Goal: Task Accomplishment & Management: Use online tool/utility

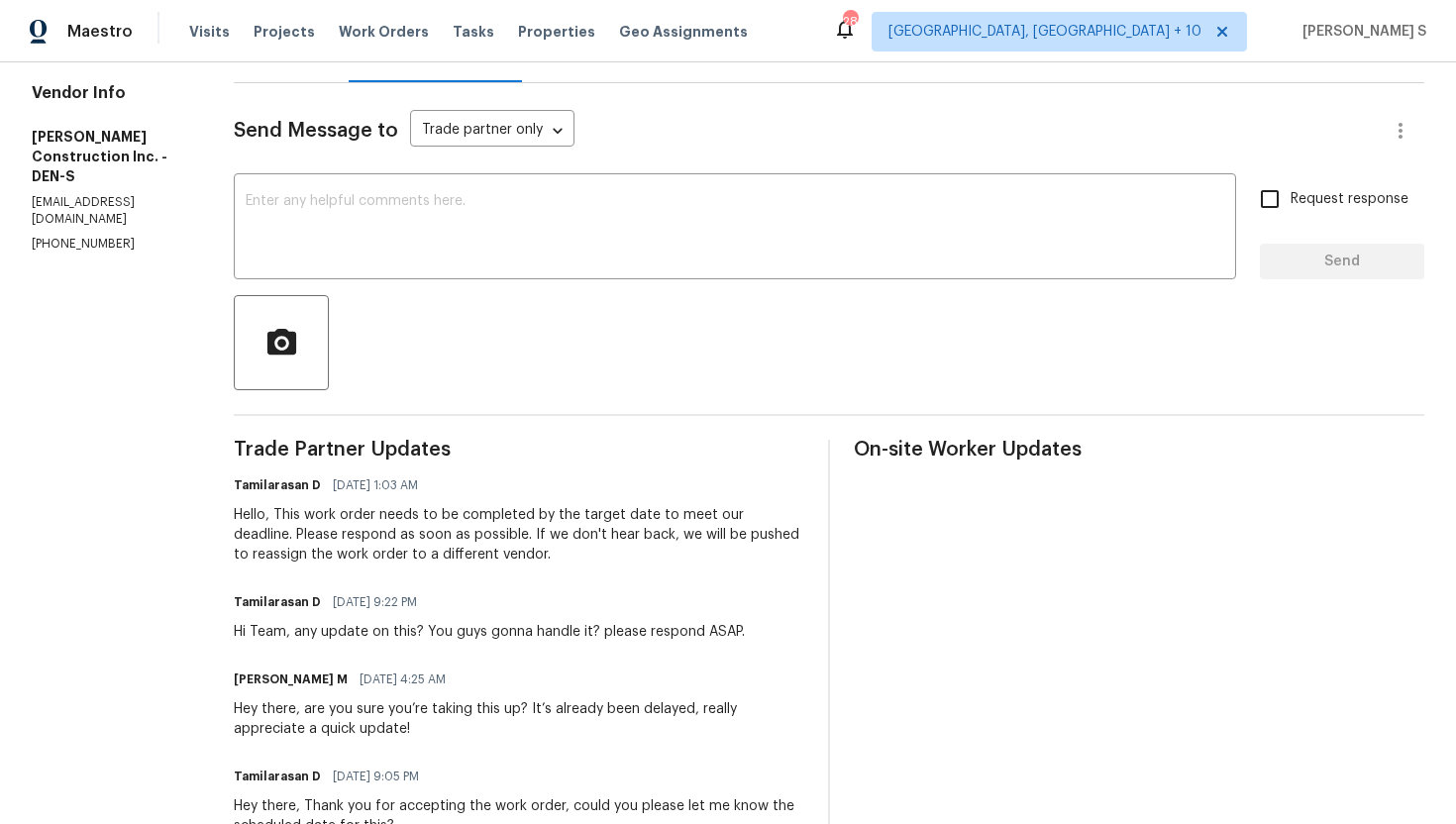
scroll to position [383, 0]
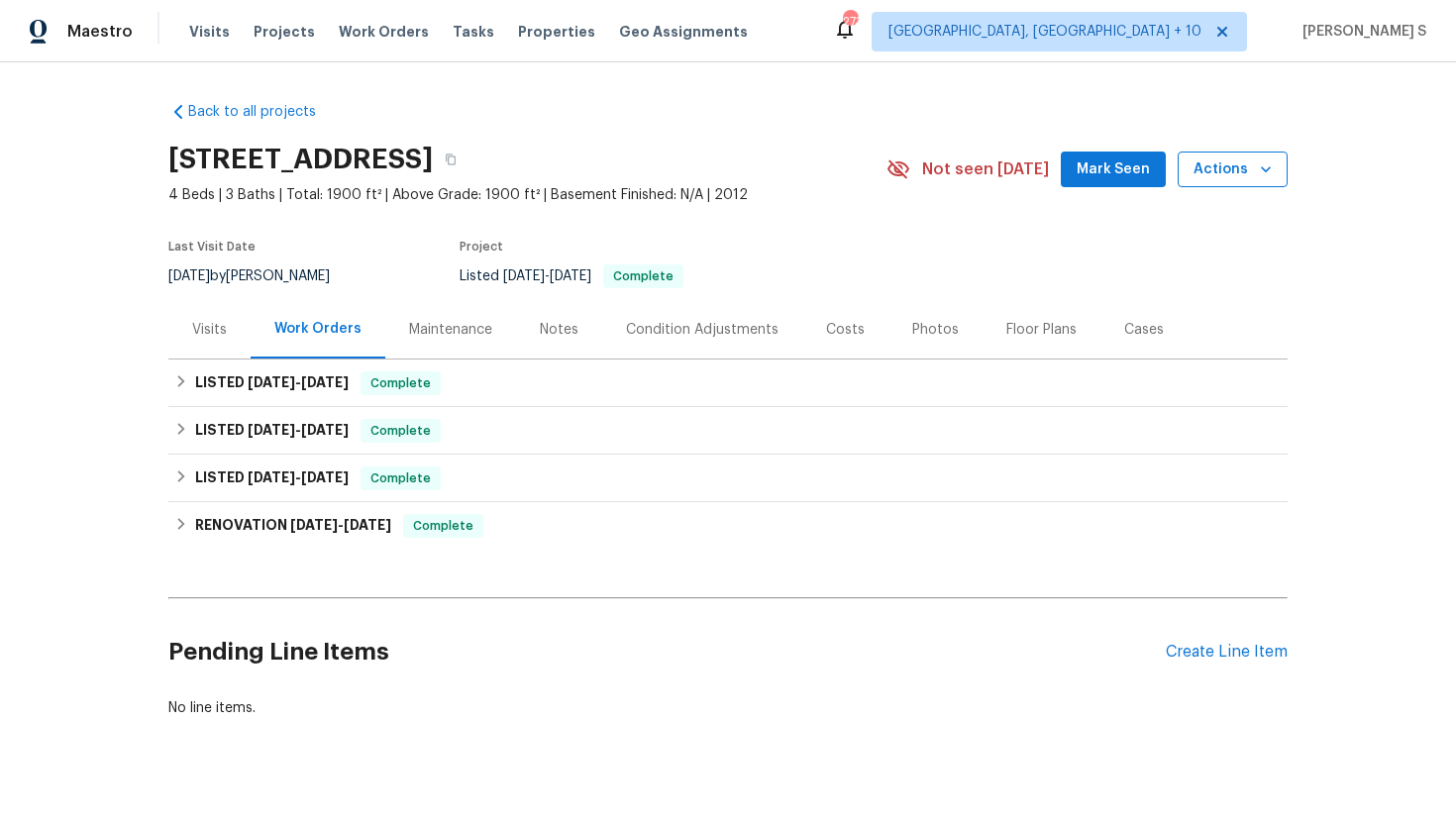
click at [1236, 174] on span "Actions" at bounding box center [1232, 170] width 78 height 25
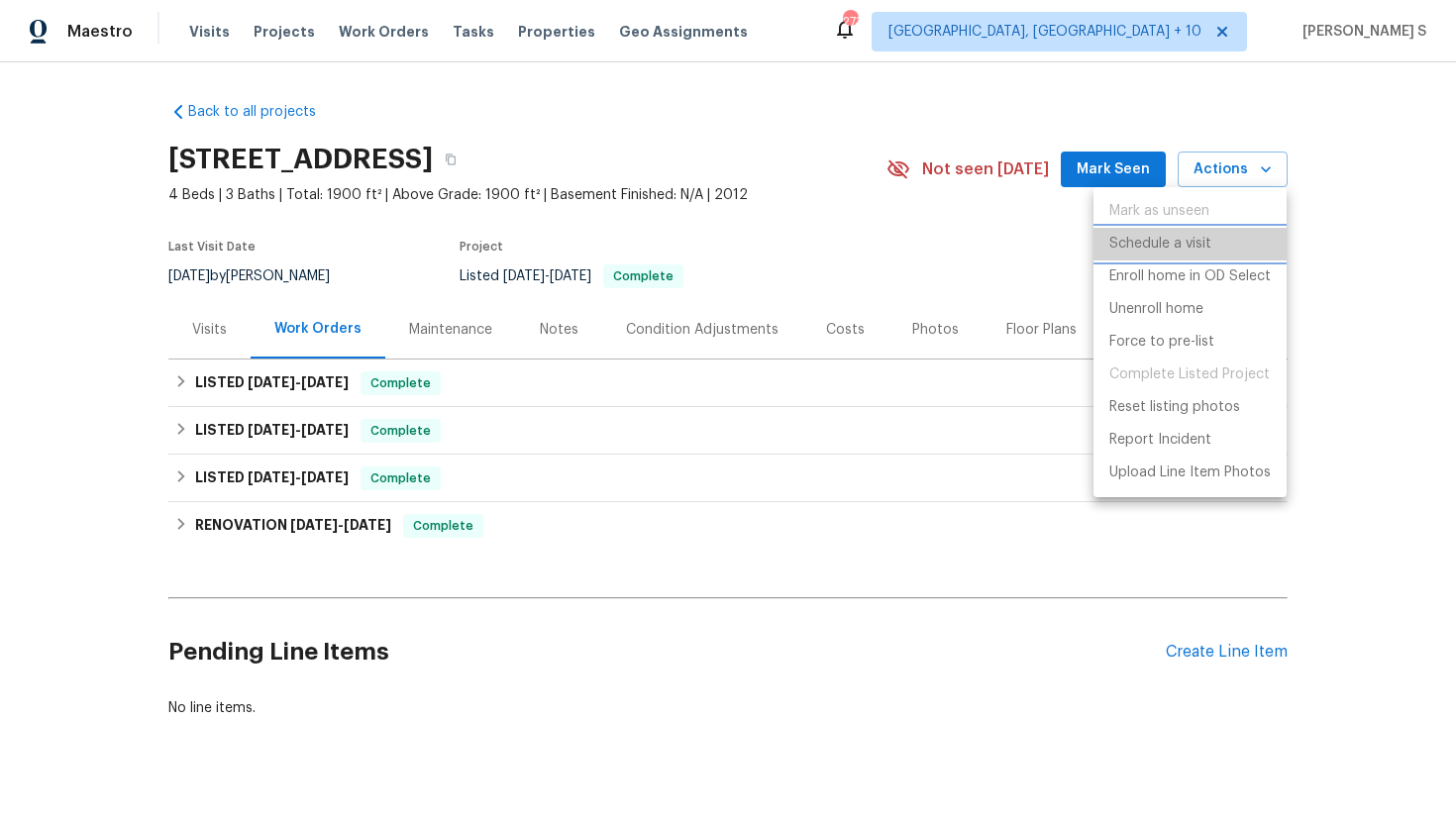
click at [1207, 246] on p "Schedule a visit" at bounding box center [1161, 243] width 102 height 21
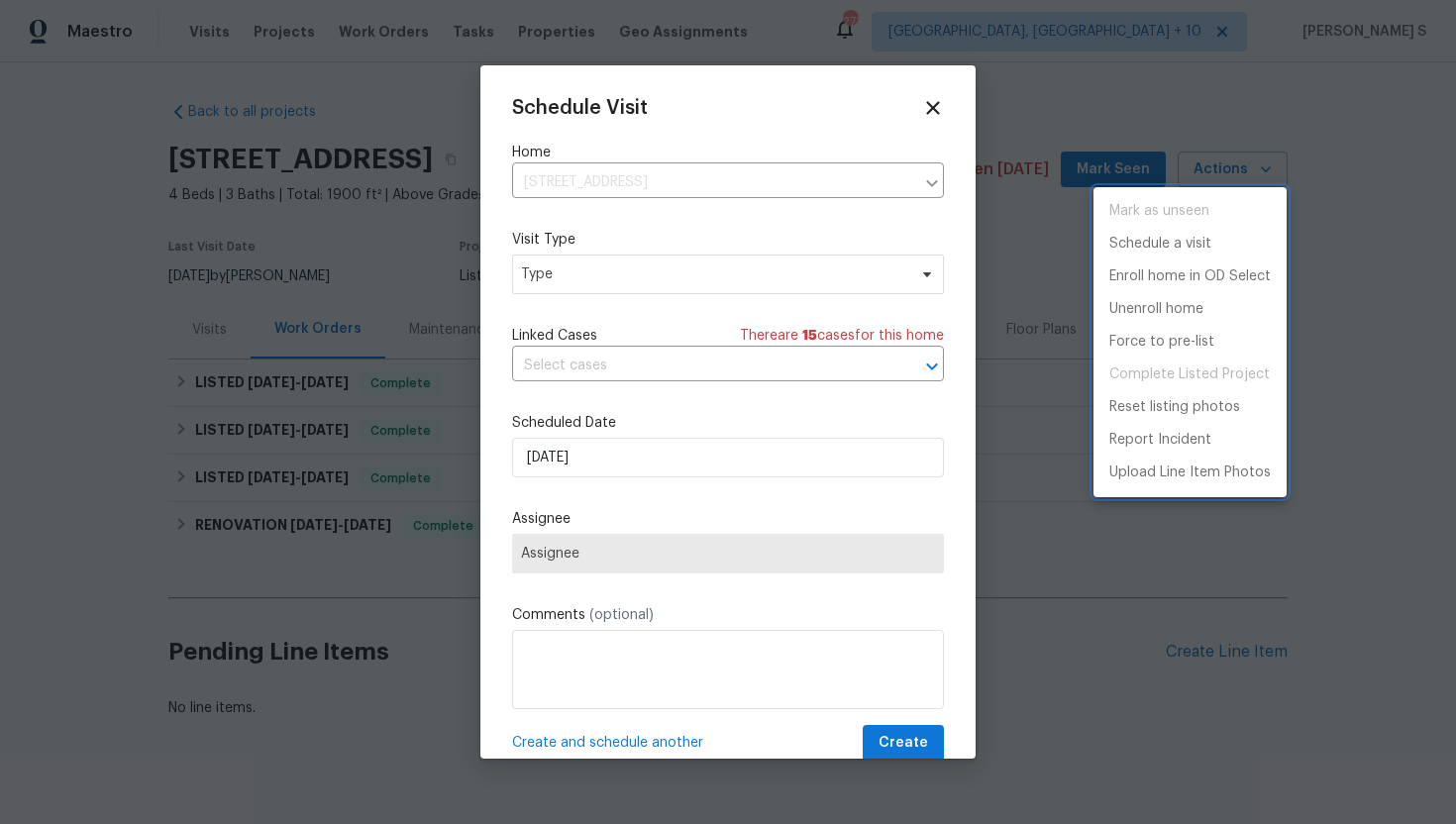
click at [625, 279] on div at bounding box center [728, 412] width 1456 height 824
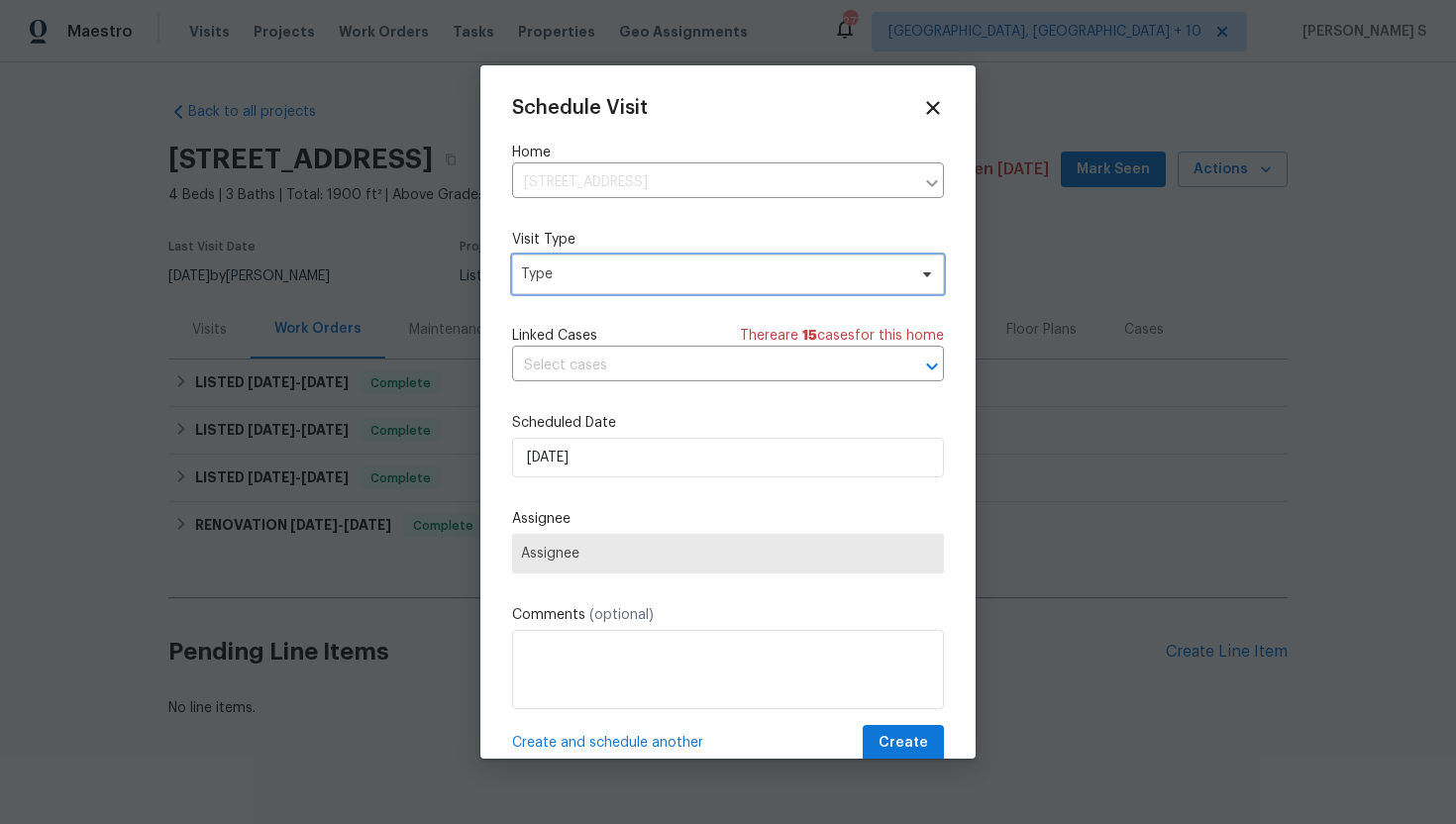
click at [621, 279] on span "Type" at bounding box center [714, 274] width 385 height 20
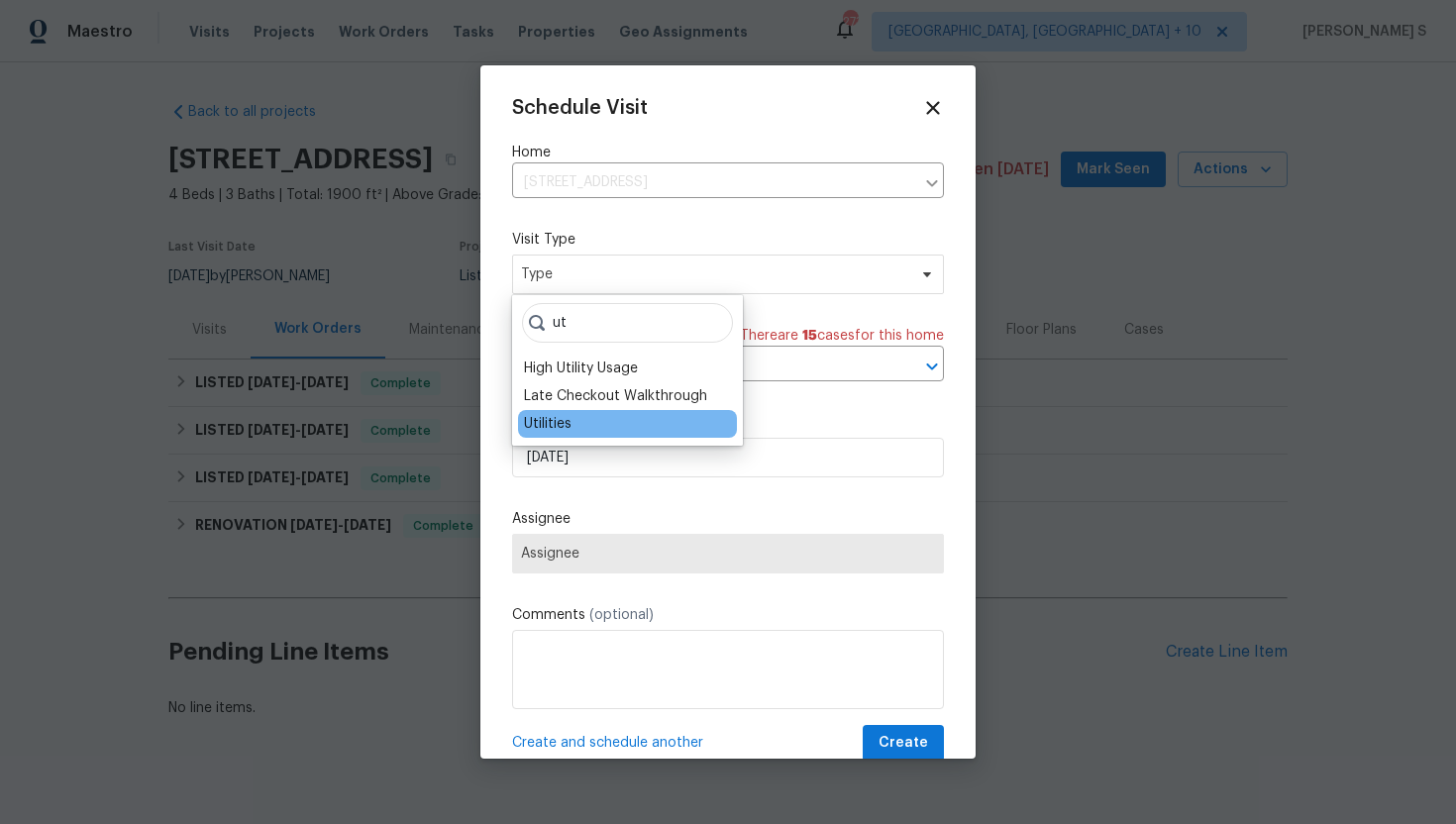
type input "ut"
click at [574, 425] on div "Utilities" at bounding box center [627, 424] width 219 height 28
click at [542, 421] on div "Utilities" at bounding box center [548, 424] width 48 height 20
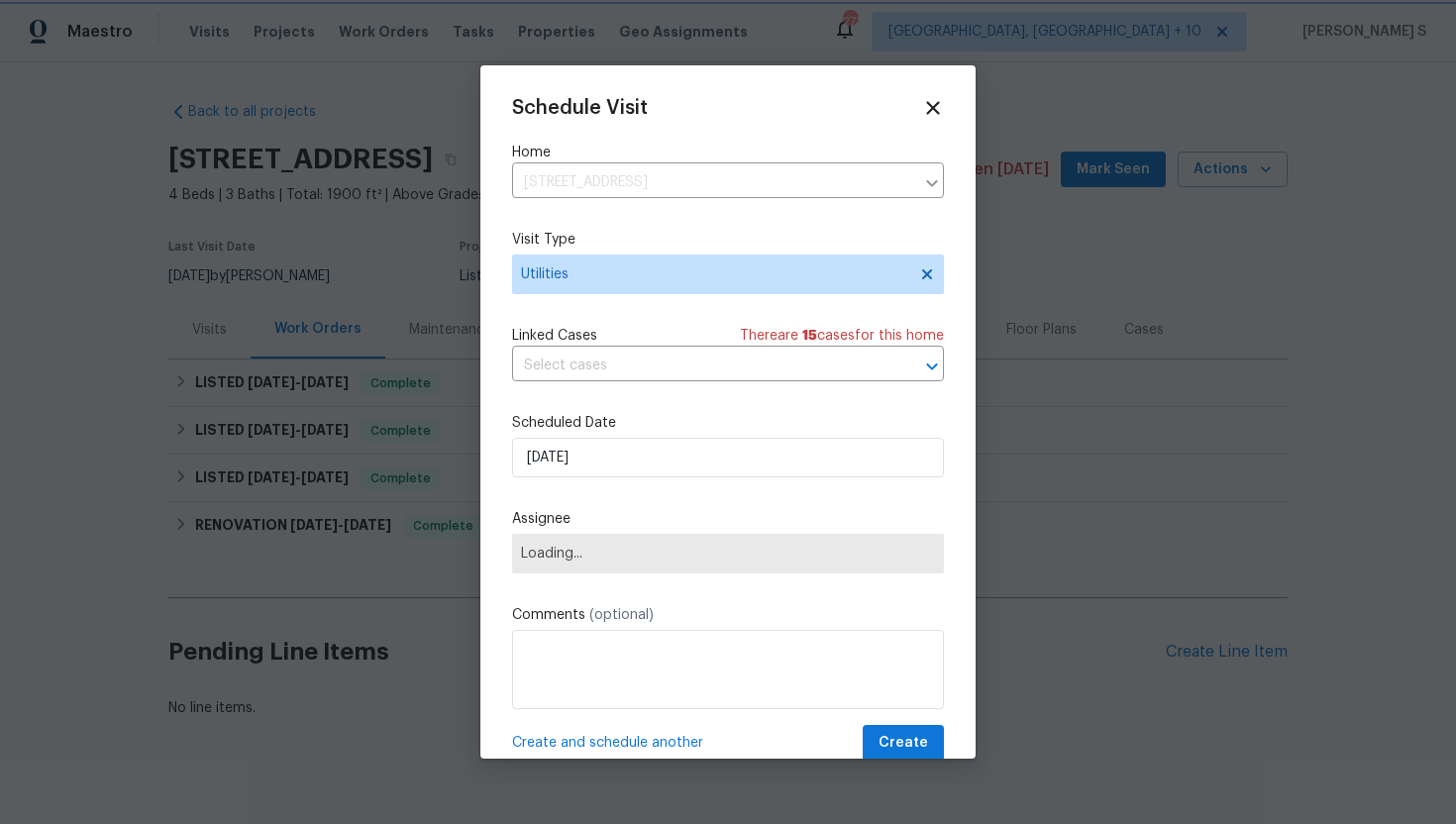
scroll to position [36, 0]
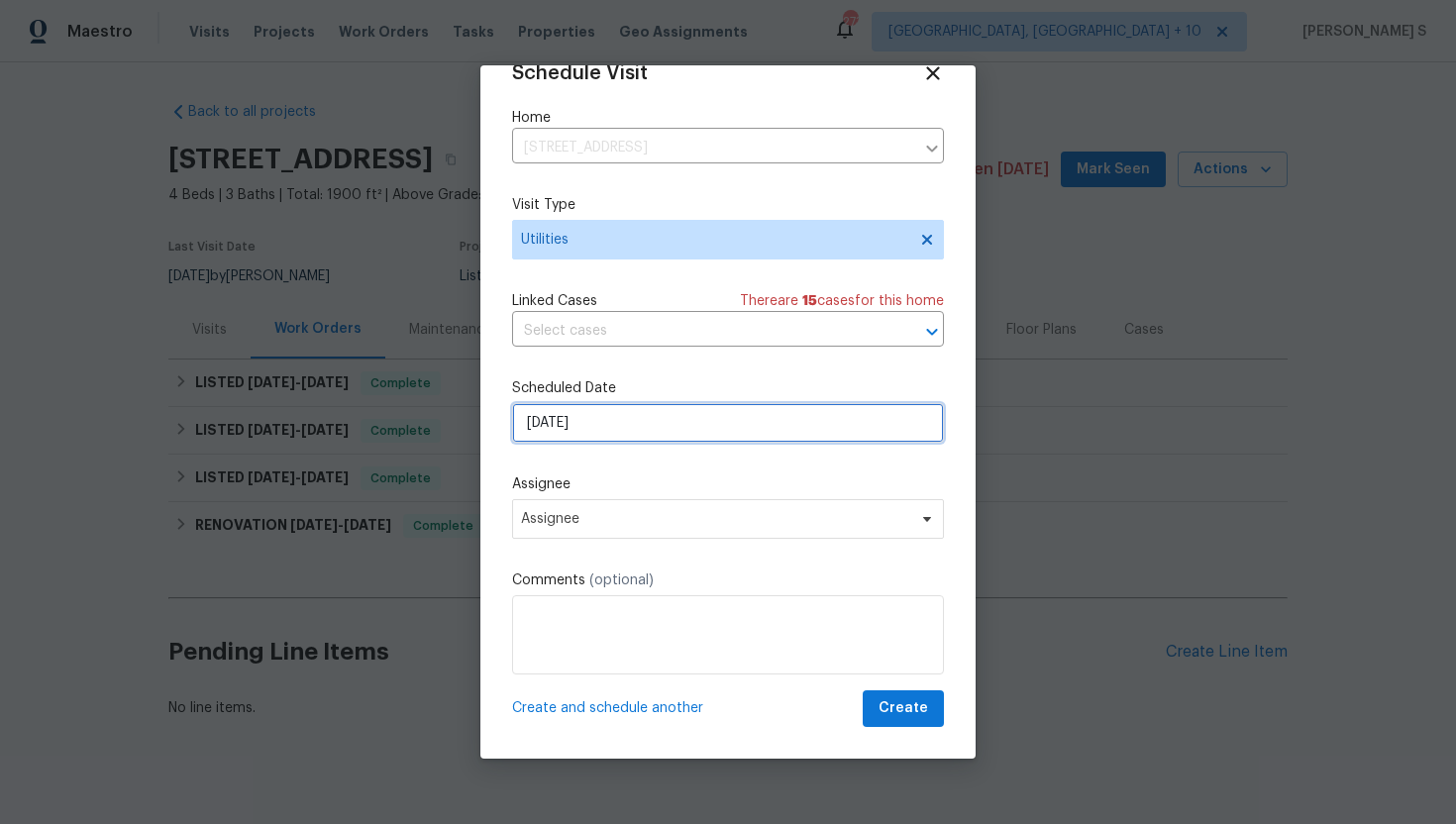
click at [613, 424] on input "[DATE]" at bounding box center [728, 423] width 432 height 40
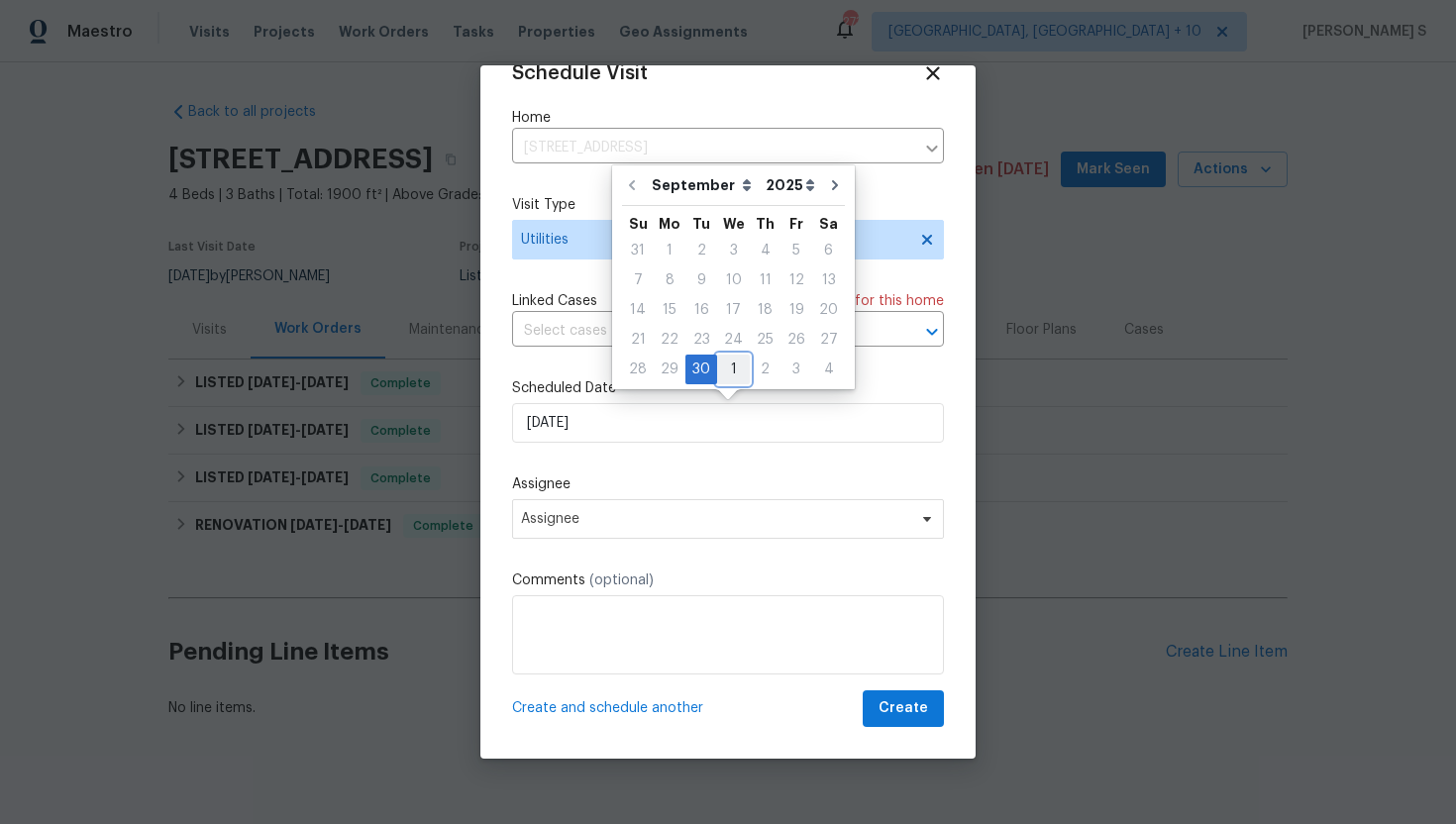
click at [732, 366] on div "1" at bounding box center [733, 369] width 33 height 28
type input "[DATE]"
select select "9"
click at [730, 249] on div "1" at bounding box center [733, 250] width 32 height 28
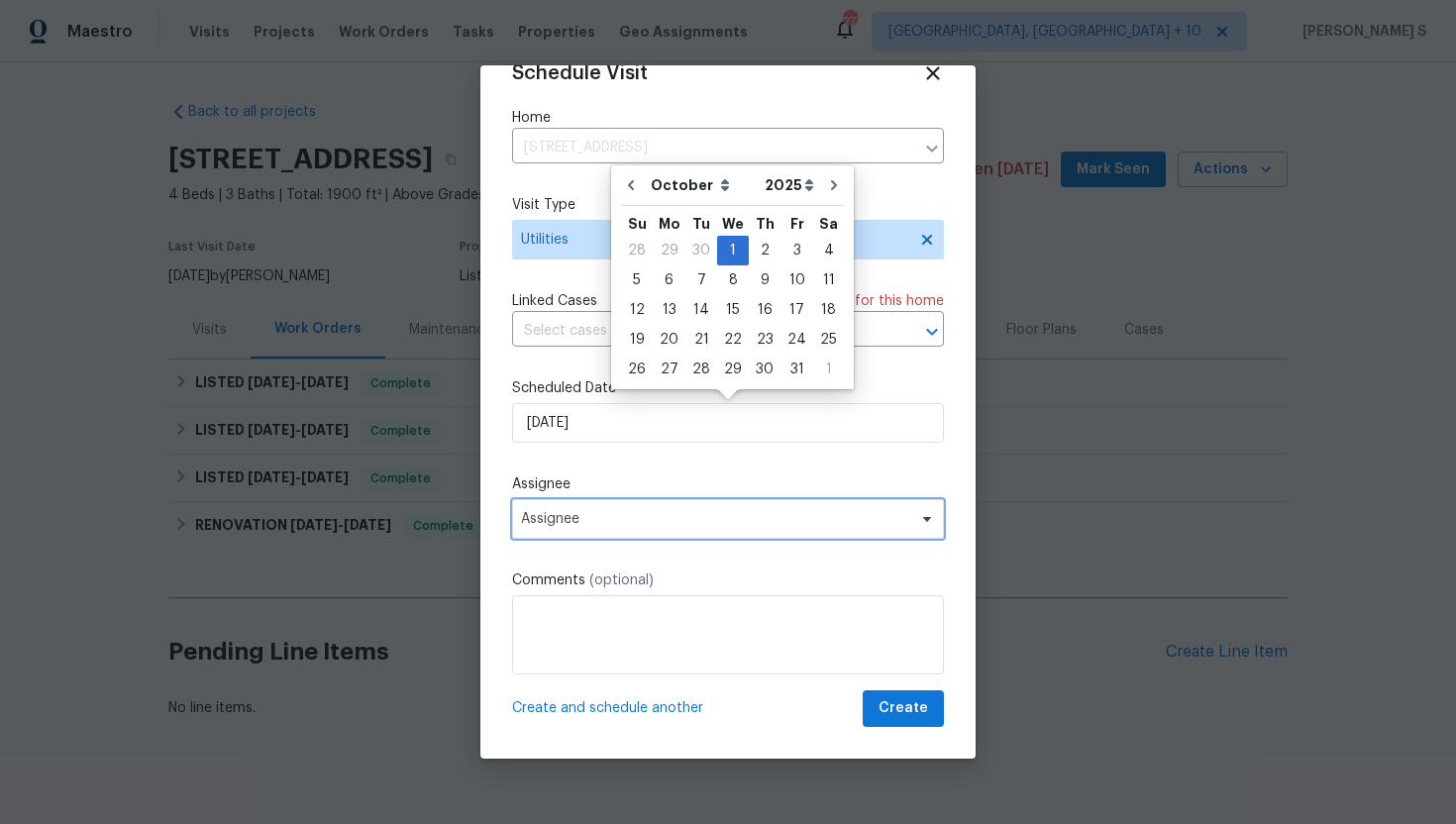
click at [596, 513] on span "Assignee" at bounding box center [715, 519] width 388 height 16
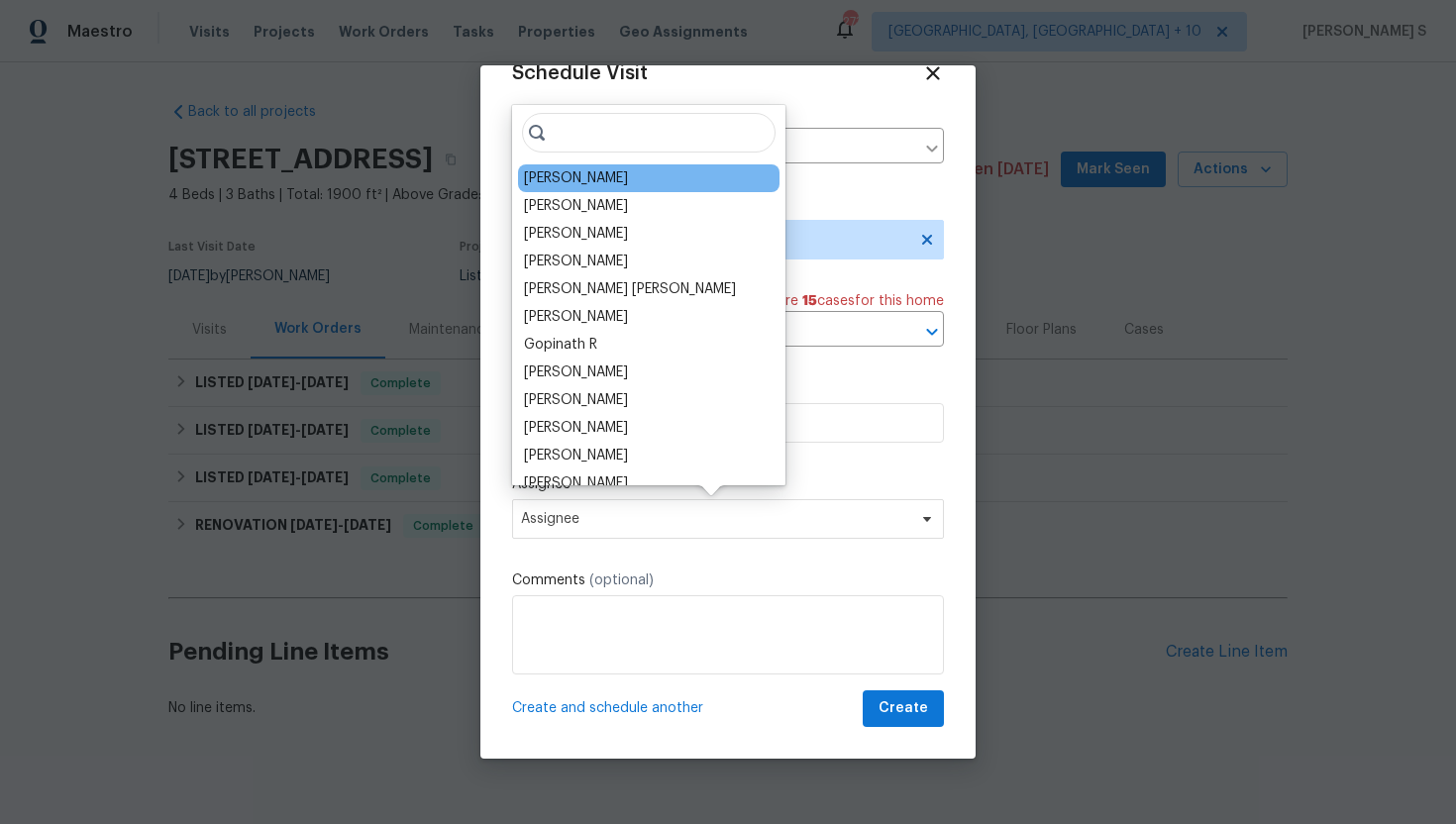
click at [622, 180] on div "[PERSON_NAME]" at bounding box center [649, 179] width 261 height 28
click at [590, 180] on div "Tyler Payne" at bounding box center [576, 179] width 104 height 20
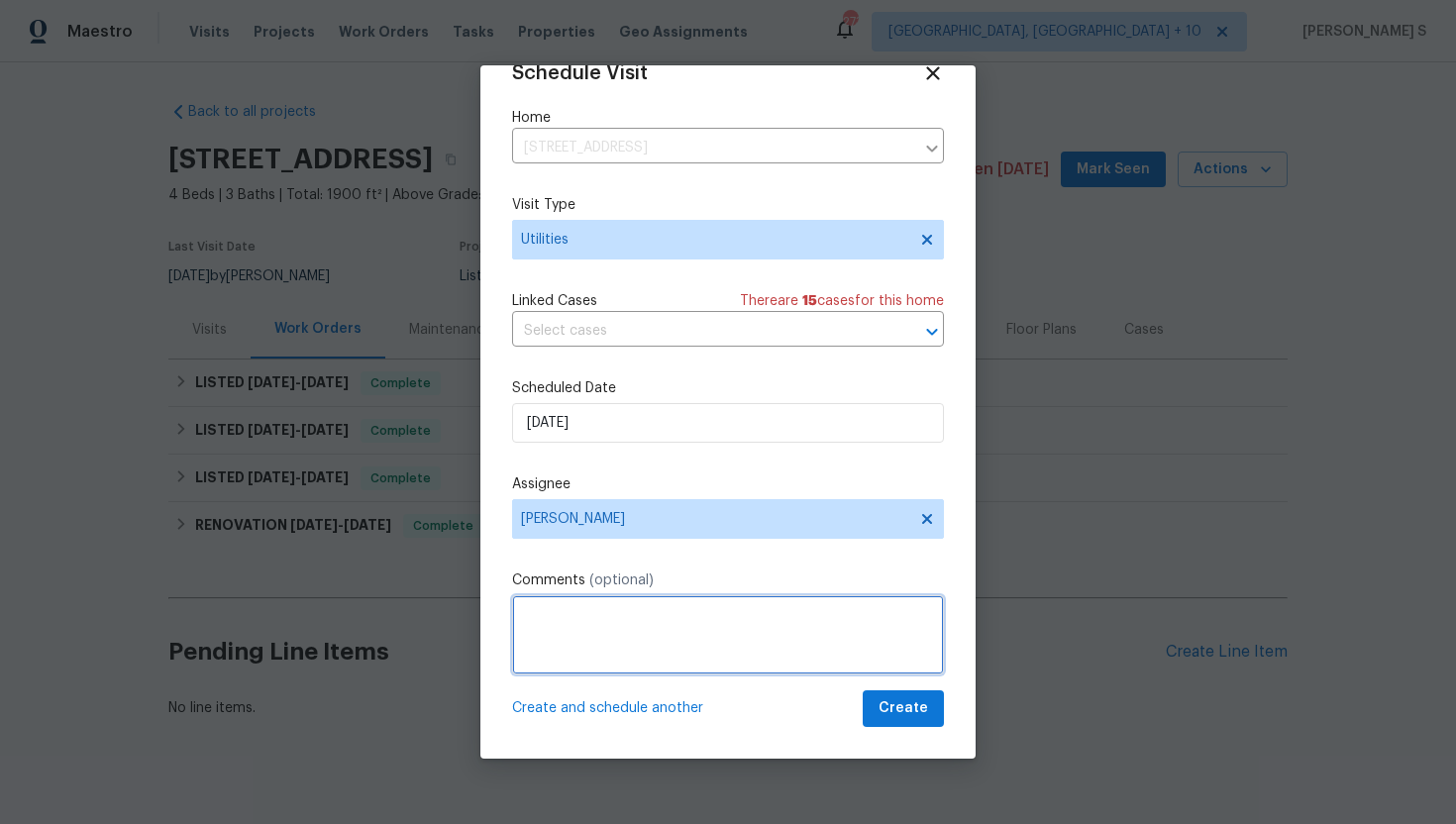
click at [600, 625] on textarea at bounding box center [728, 634] width 432 height 79
click at [690, 654] on textarea "Hi, Please check the pilot lits" at bounding box center [728, 634] width 432 height 79
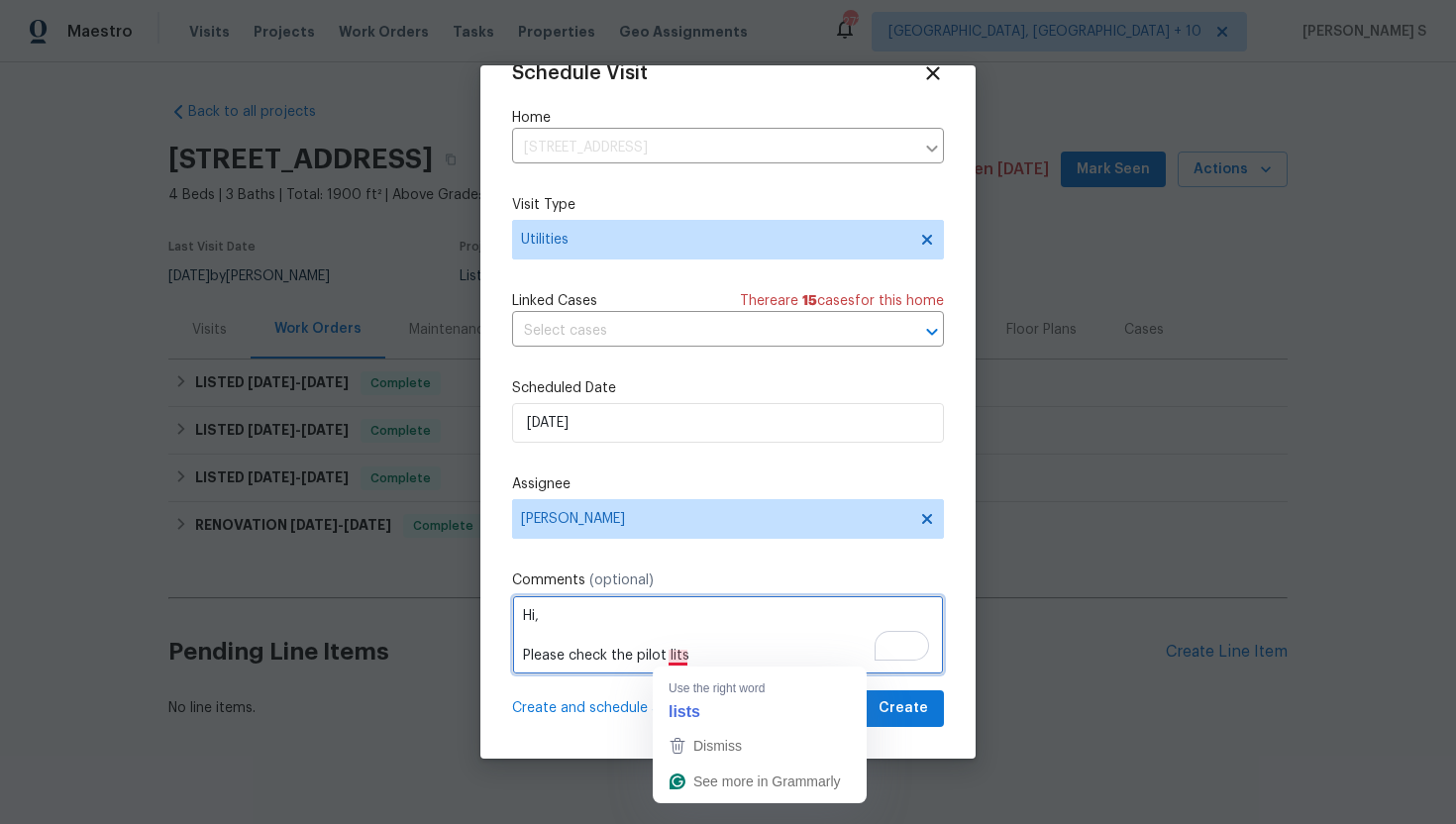
click at [680, 656] on textarea "Hi, Please check the pilot lits" at bounding box center [728, 634] width 432 height 79
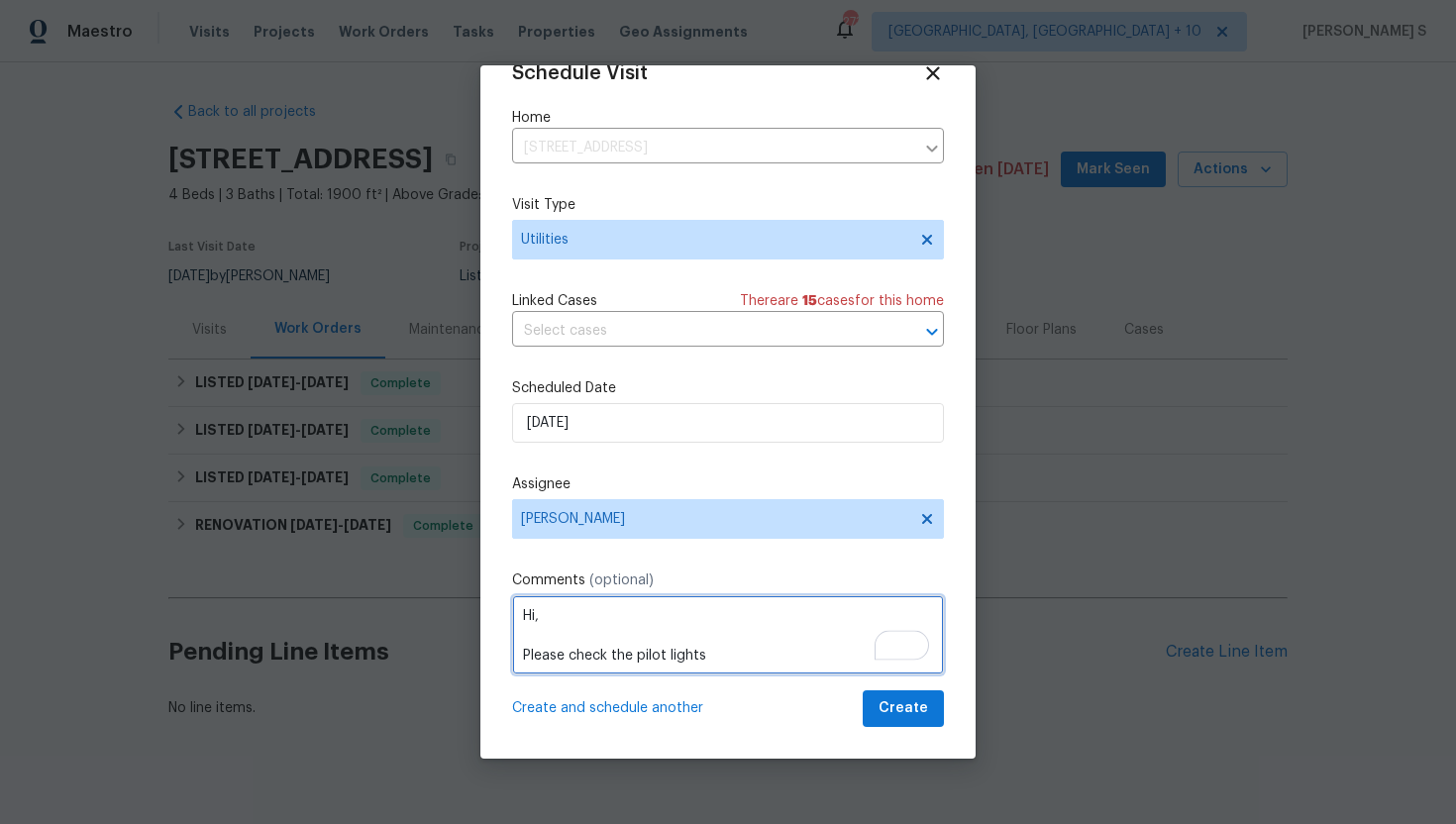
click at [725, 661] on textarea "Hi, Please check the pilot lights" at bounding box center [728, 634] width 432 height 79
click at [622, 657] on textarea "Hi, Please check the pilot lights are on and a" at bounding box center [728, 634] width 432 height 79
click at [619, 653] on textarea "Hi, Please check the pilot lights are on and a" at bounding box center [728, 634] width 432 height 79
click at [636, 657] on textarea "Hi, Please check the pilot lights are on and a" at bounding box center [728, 634] width 432 height 79
click at [621, 659] on textarea "Hi, Please check the all the gas appliances are working and pilot lights are on…" at bounding box center [728, 634] width 432 height 79
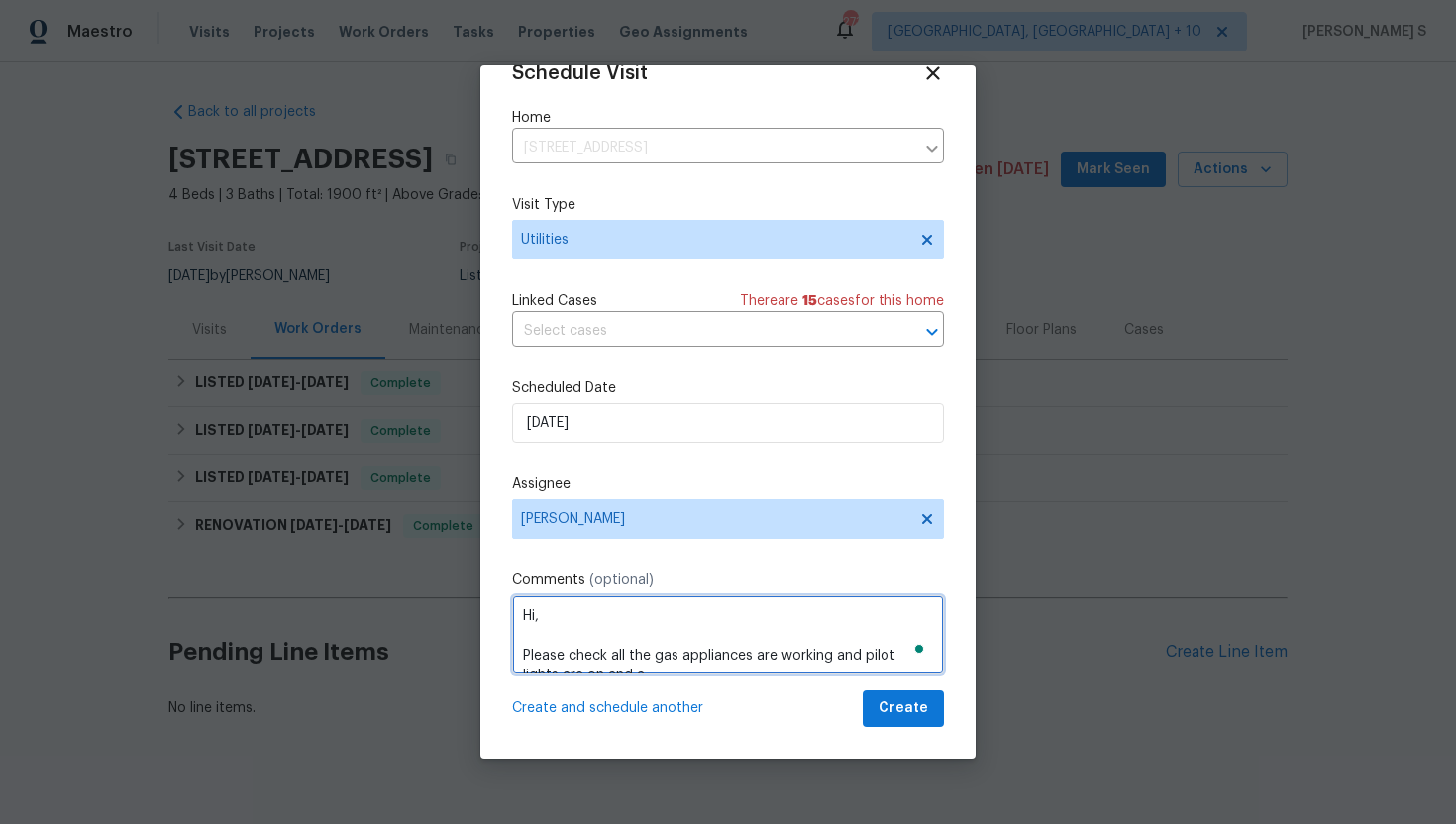
scroll to position [22, 0]
click at [626, 664] on textarea "Hi, Please check all the gas appliances are working and pilot lights are on, an…" at bounding box center [728, 634] width 432 height 79
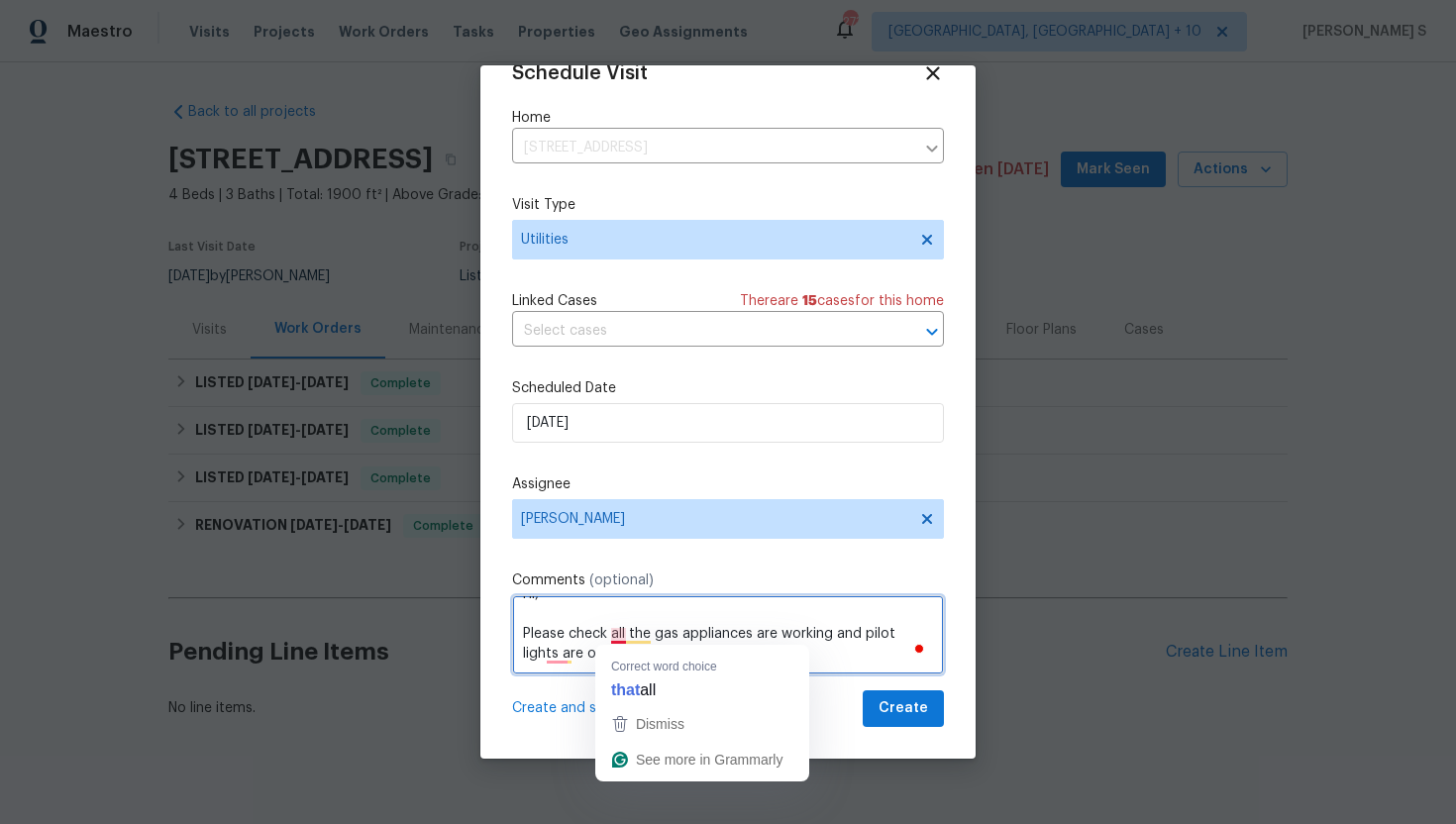
click at [616, 630] on textarea "Hi, Please check all the gas appliances are working and pilot lights are on, an…" at bounding box center [728, 634] width 432 height 79
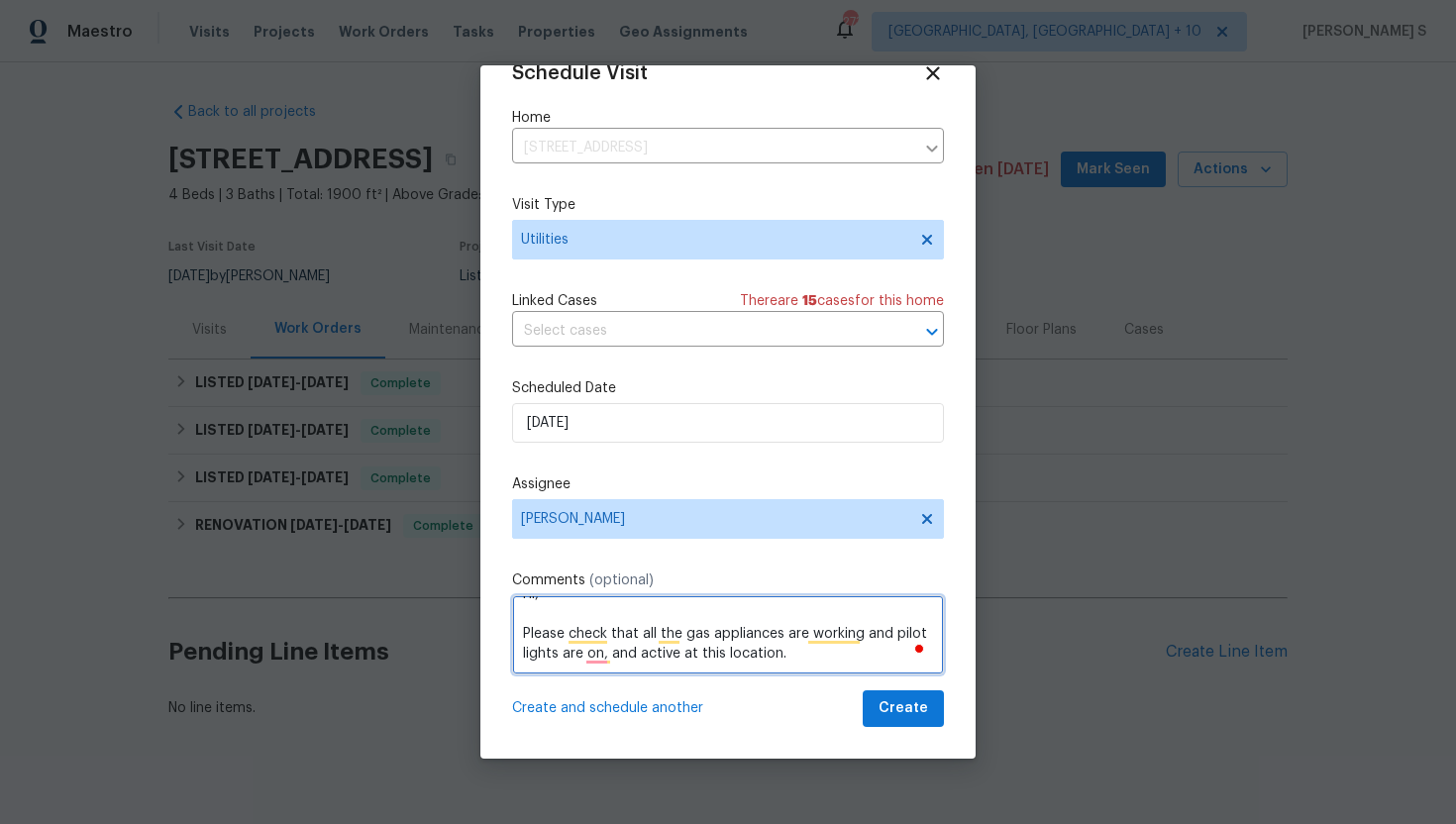
click at [807, 660] on textarea "Hi, Please check that all the gas appliances are working and pilot lights are o…" at bounding box center [728, 634] width 432 height 79
paste textarea "5425"
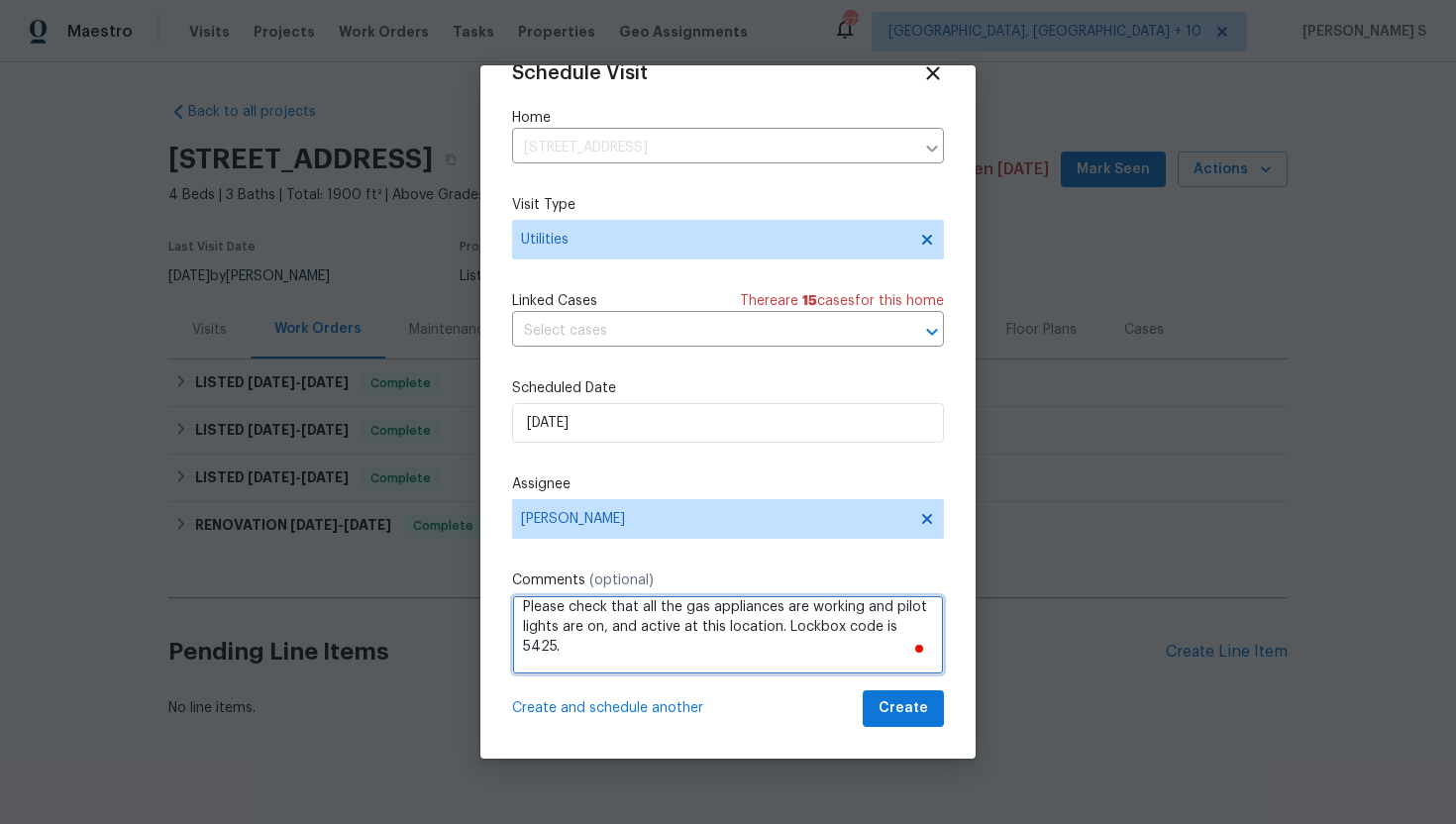
scroll to position [68, 0]
type textarea "Hi, Please check that all the gas appliances are working and pilot lights are o…"
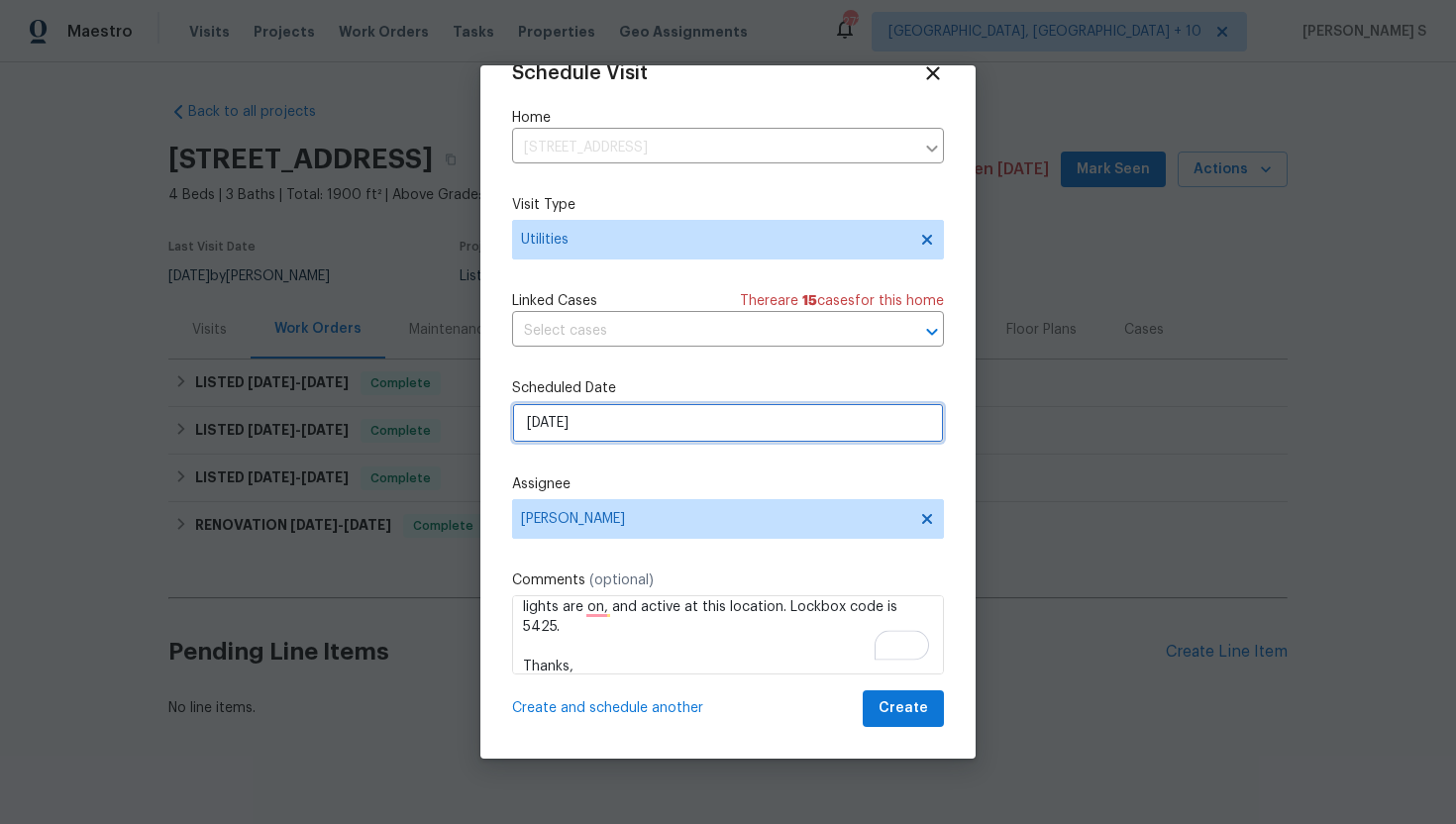
click at [647, 419] on input "01/10/2025" at bounding box center [728, 423] width 432 height 40
select select "9"
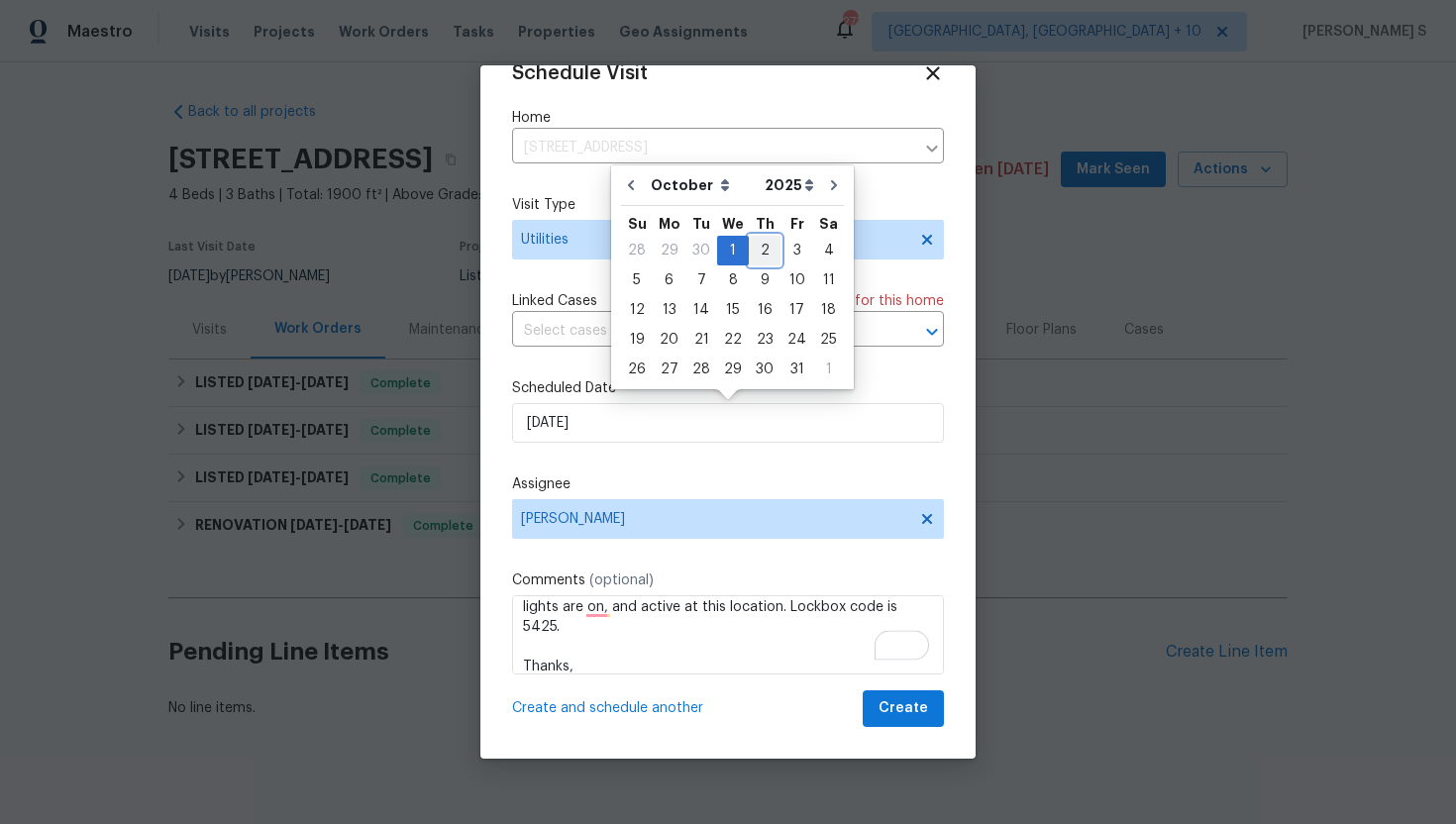
click at [761, 256] on div "2" at bounding box center [764, 250] width 32 height 28
type input "02/10/2025"
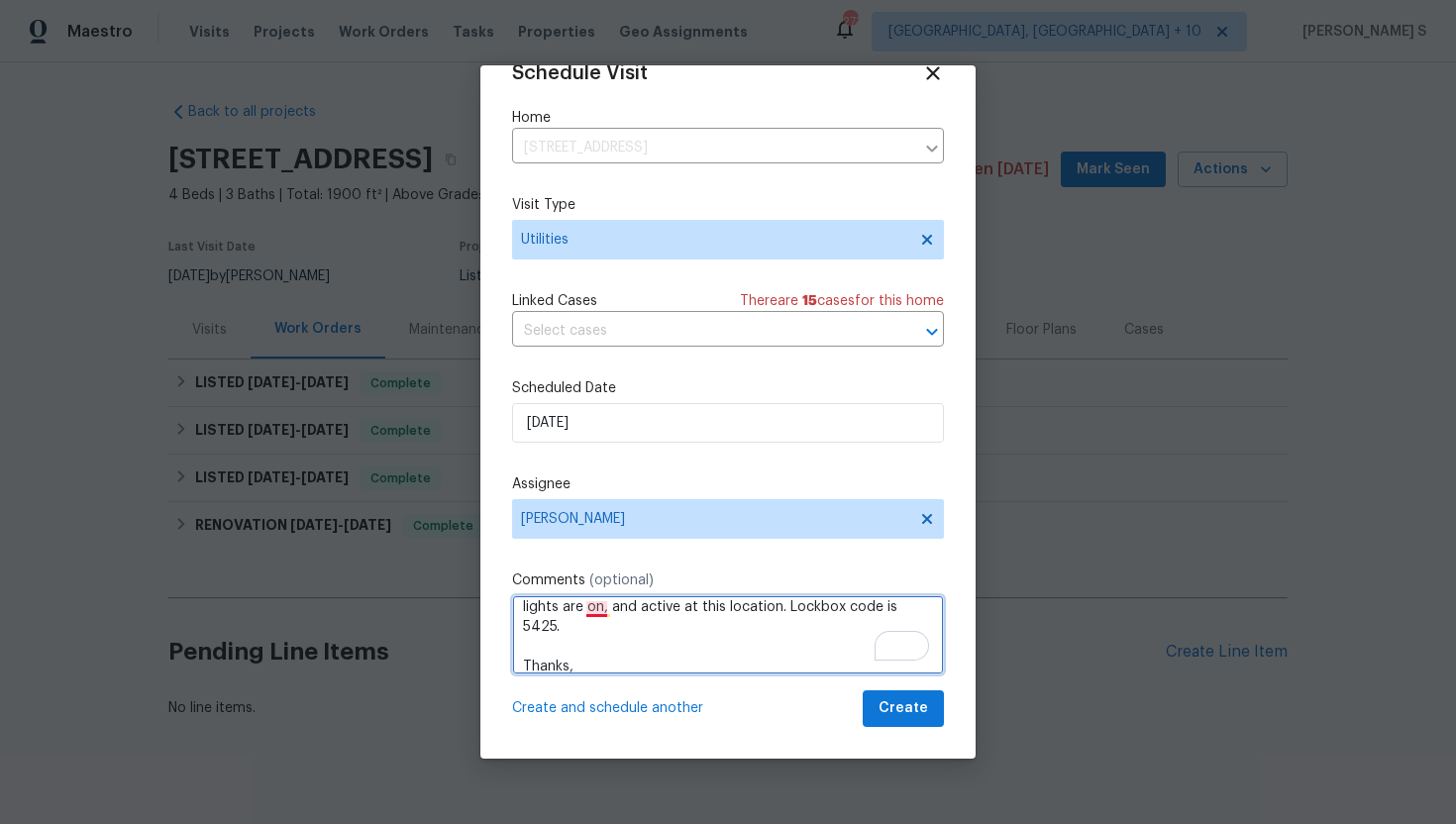
click at [588, 604] on textarea "Hi, Please check that all the gas appliances are working and pilot lights are o…" at bounding box center [728, 634] width 432 height 79
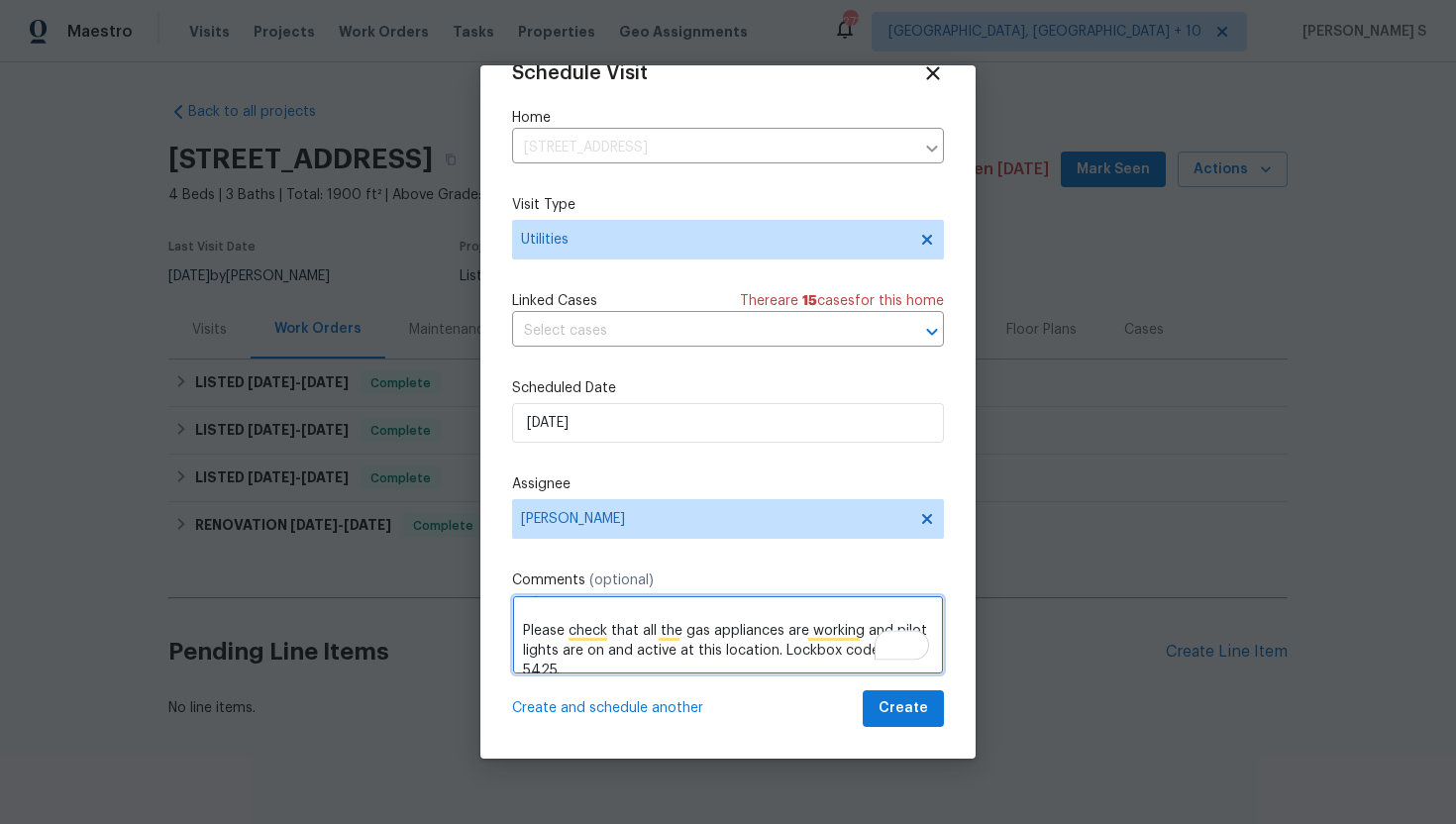
scroll to position [0, 0]
type textarea "Hi, Please check that all the gas appliances are working and pilot lights are o…"
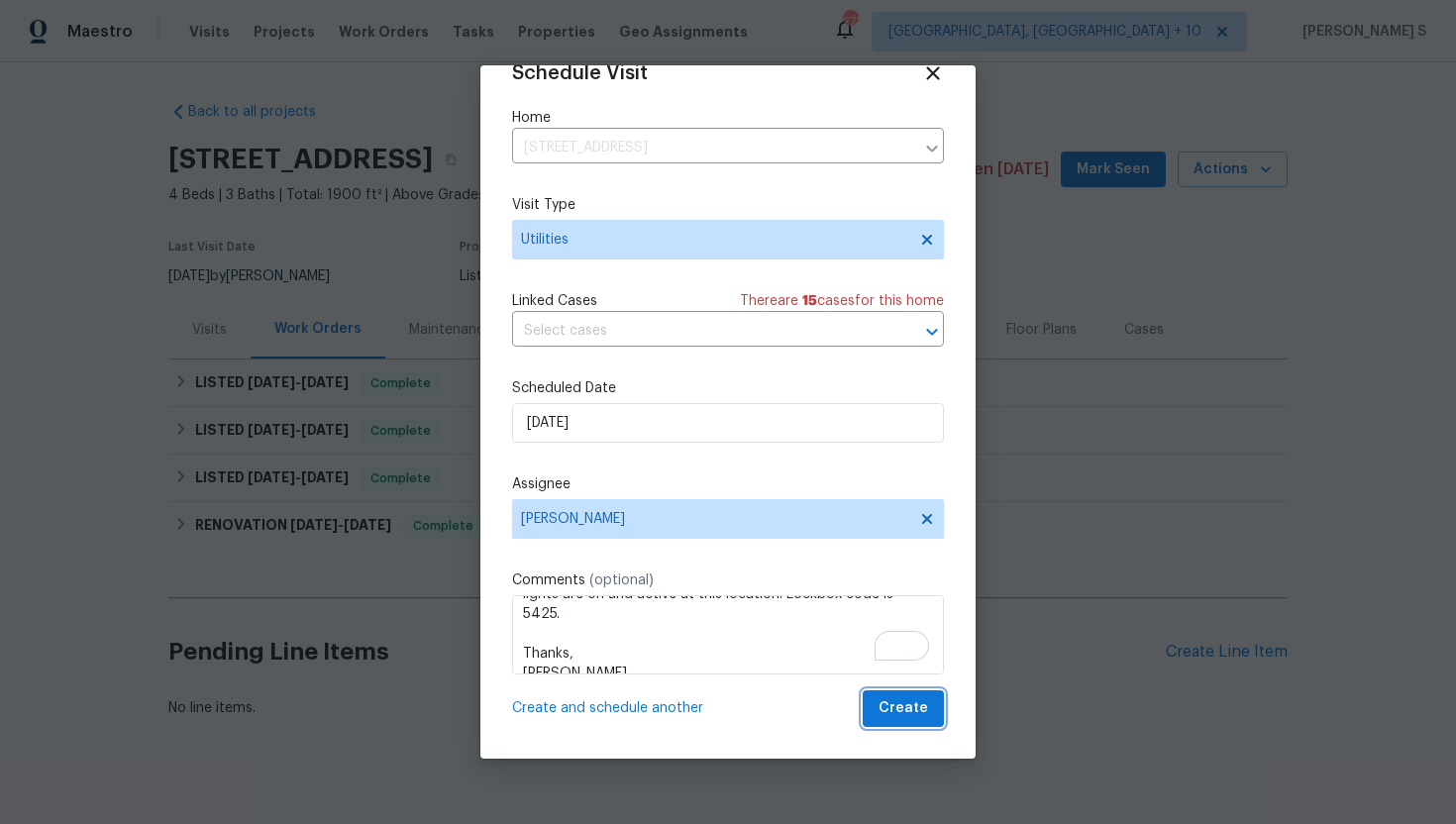
click at [891, 717] on span "Create" at bounding box center [903, 708] width 50 height 25
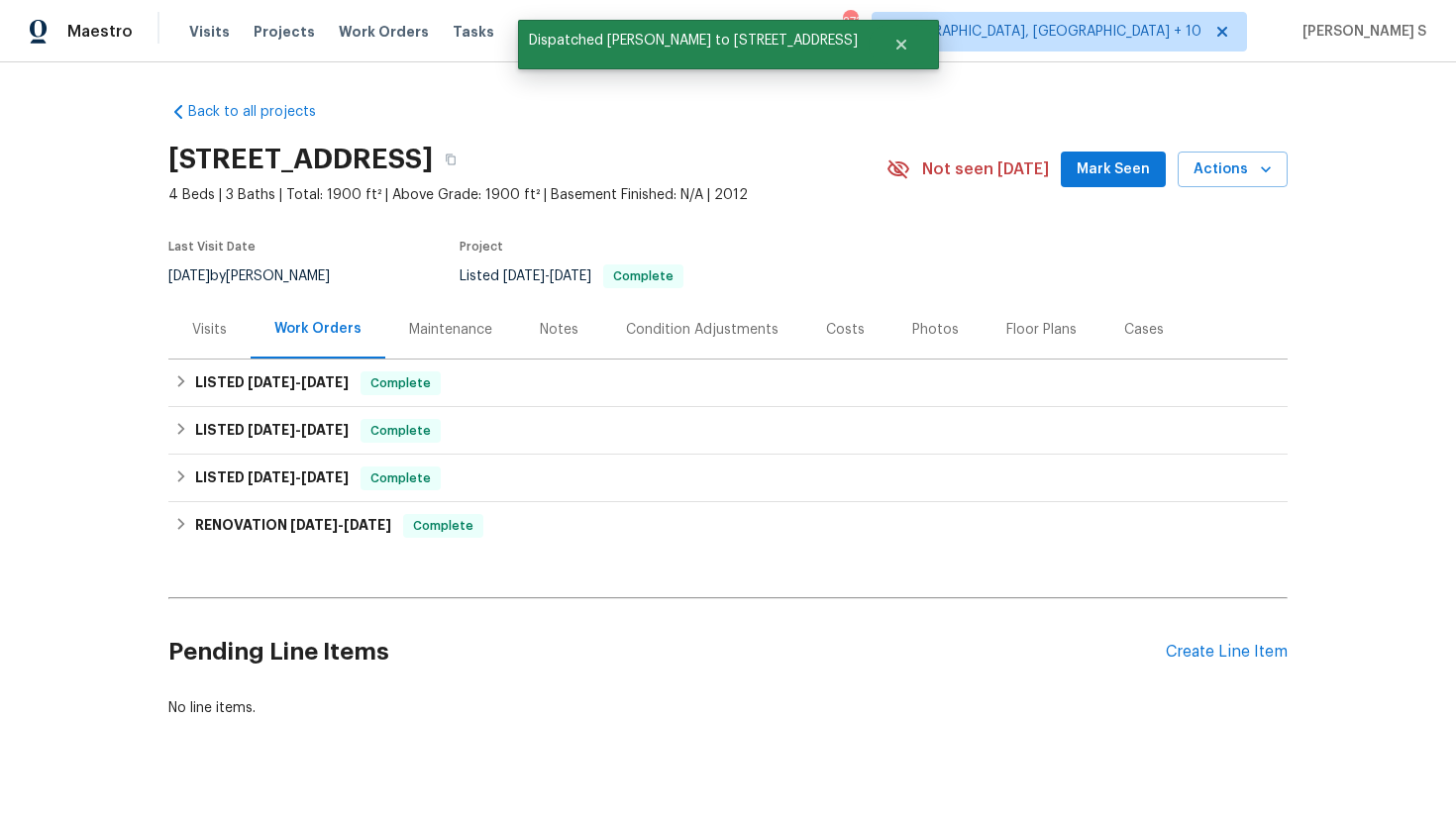
click at [205, 334] on div "Visits" at bounding box center [210, 330] width 35 height 20
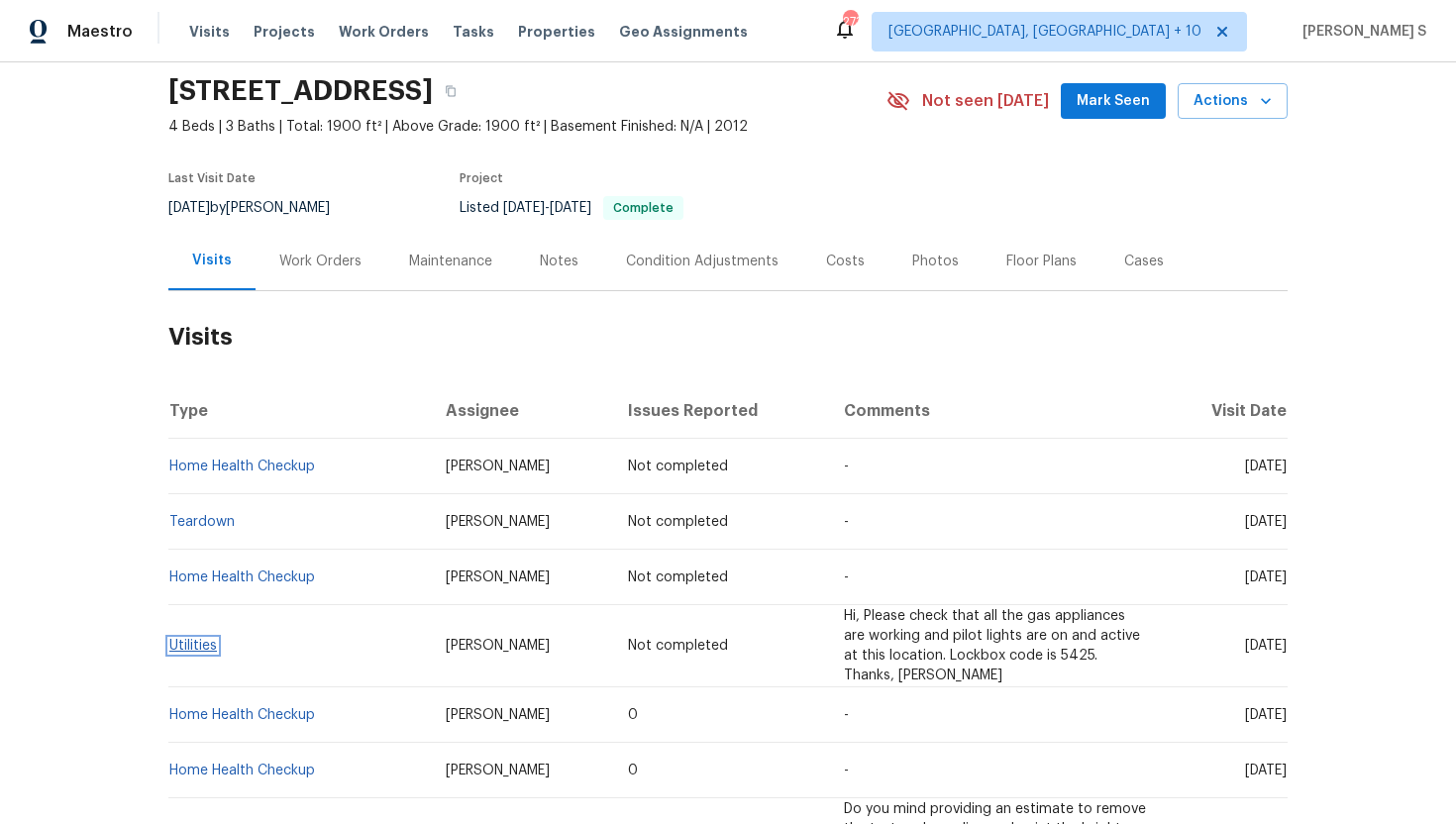
click at [188, 645] on link "Utilities" at bounding box center [194, 645] width 48 height 14
